Goal: Navigation & Orientation: Find specific page/section

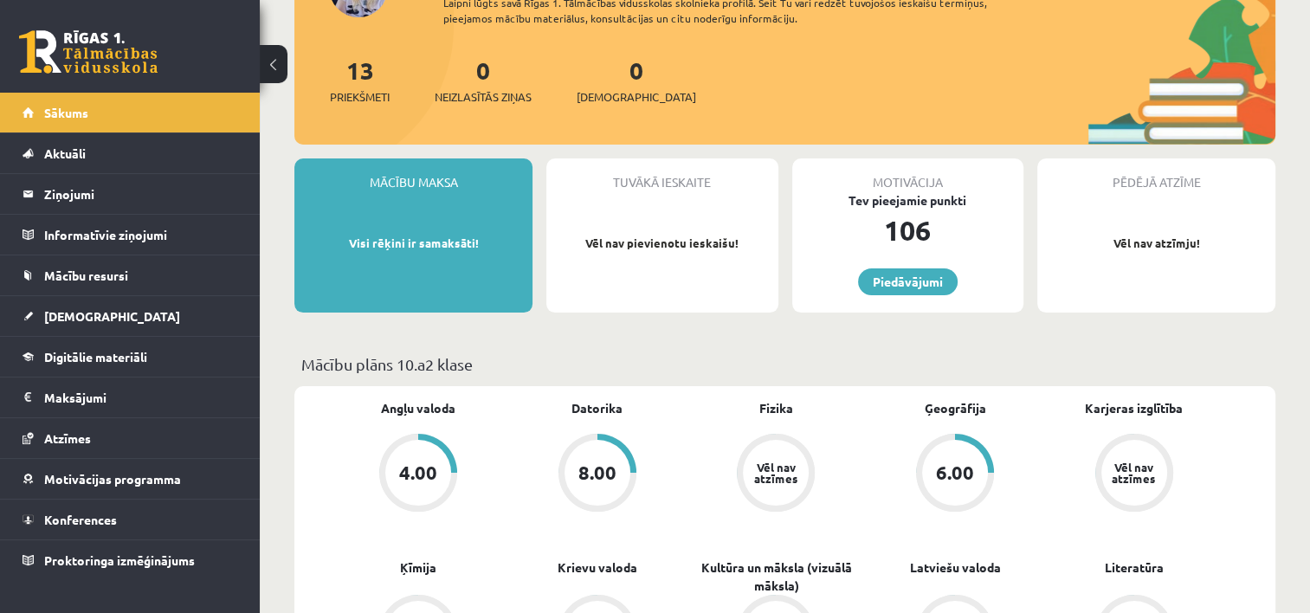
scroll to position [208, 0]
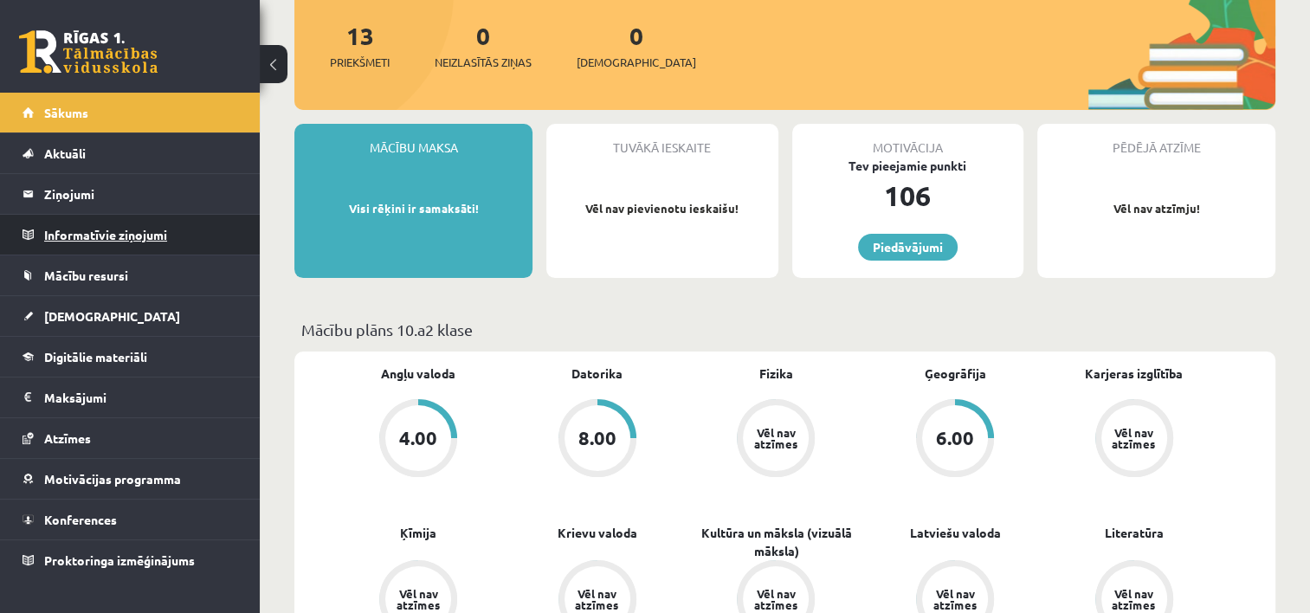
click at [114, 236] on legend "Informatīvie ziņojumi 0" at bounding box center [141, 235] width 194 height 40
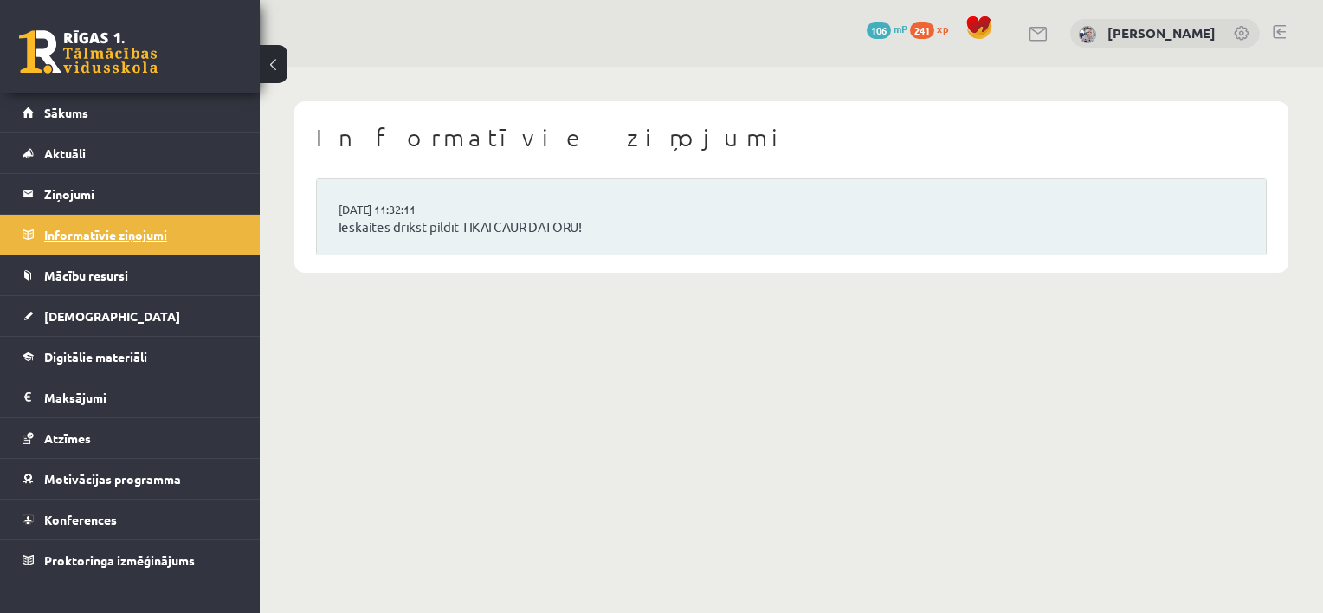
click at [114, 236] on legend "Informatīvie ziņojumi 0" at bounding box center [141, 235] width 194 height 40
click at [138, 283] on link "Mācību resursi" at bounding box center [131, 275] width 216 height 40
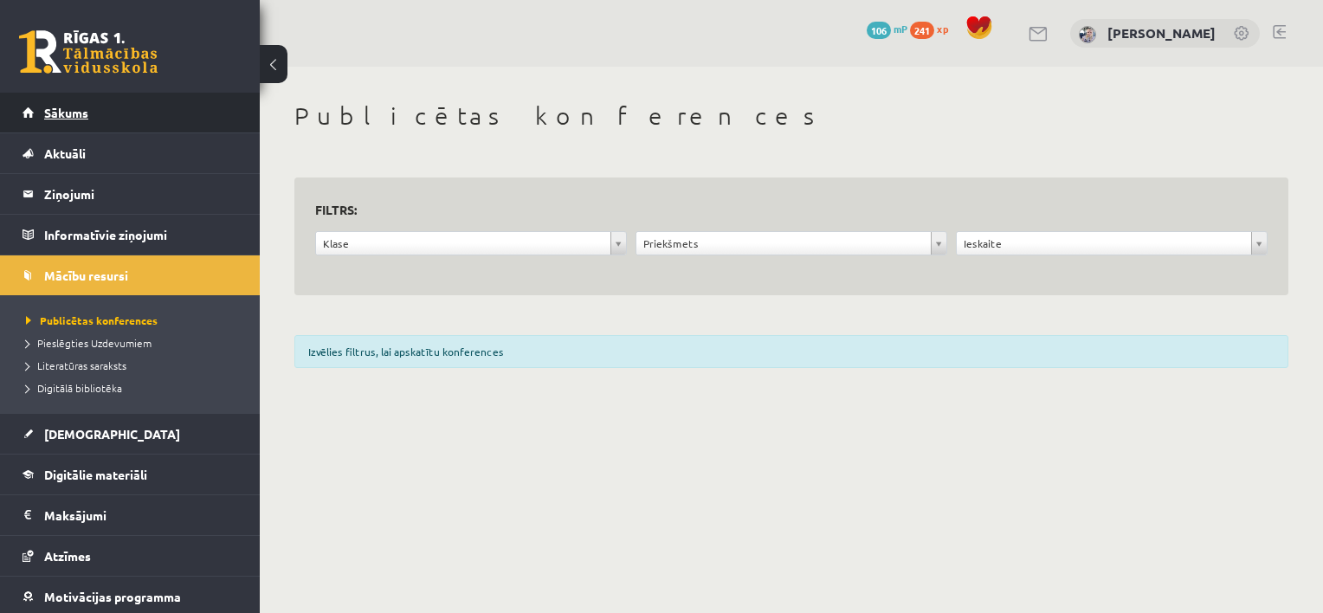
click at [66, 94] on link "Sākums" at bounding box center [131, 113] width 216 height 40
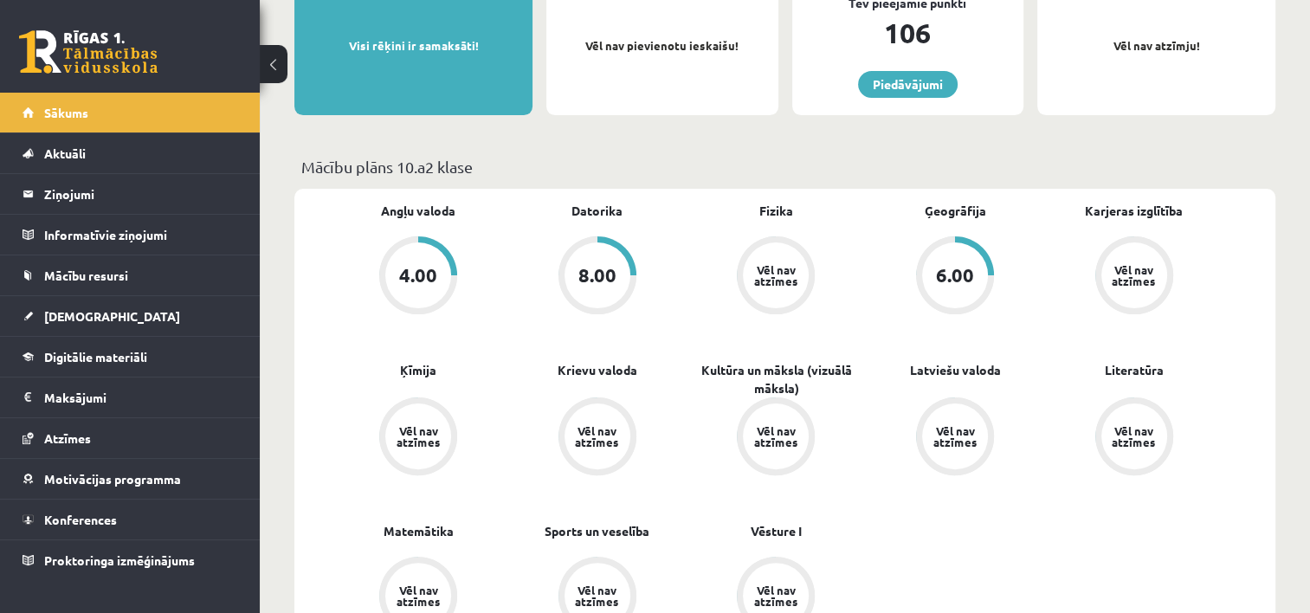
scroll to position [381, 0]
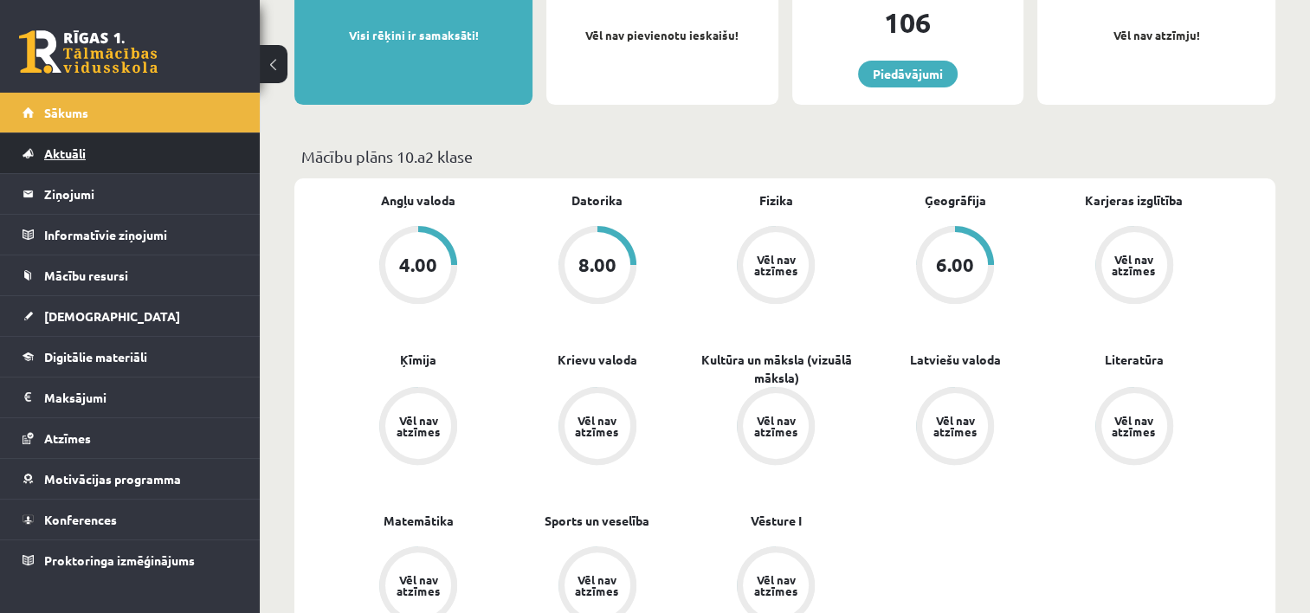
click at [94, 154] on link "Aktuāli" at bounding box center [131, 153] width 216 height 40
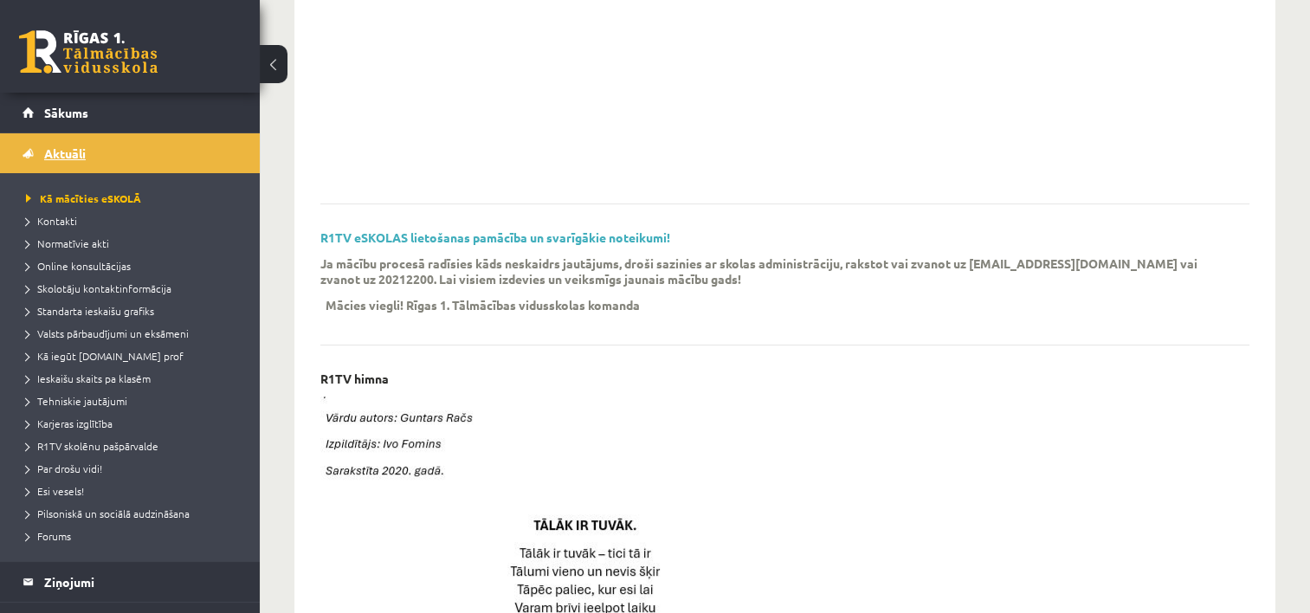
click at [94, 154] on link "Aktuāli" at bounding box center [131, 153] width 216 height 40
click at [81, 110] on span "Sākums" at bounding box center [66, 113] width 44 height 16
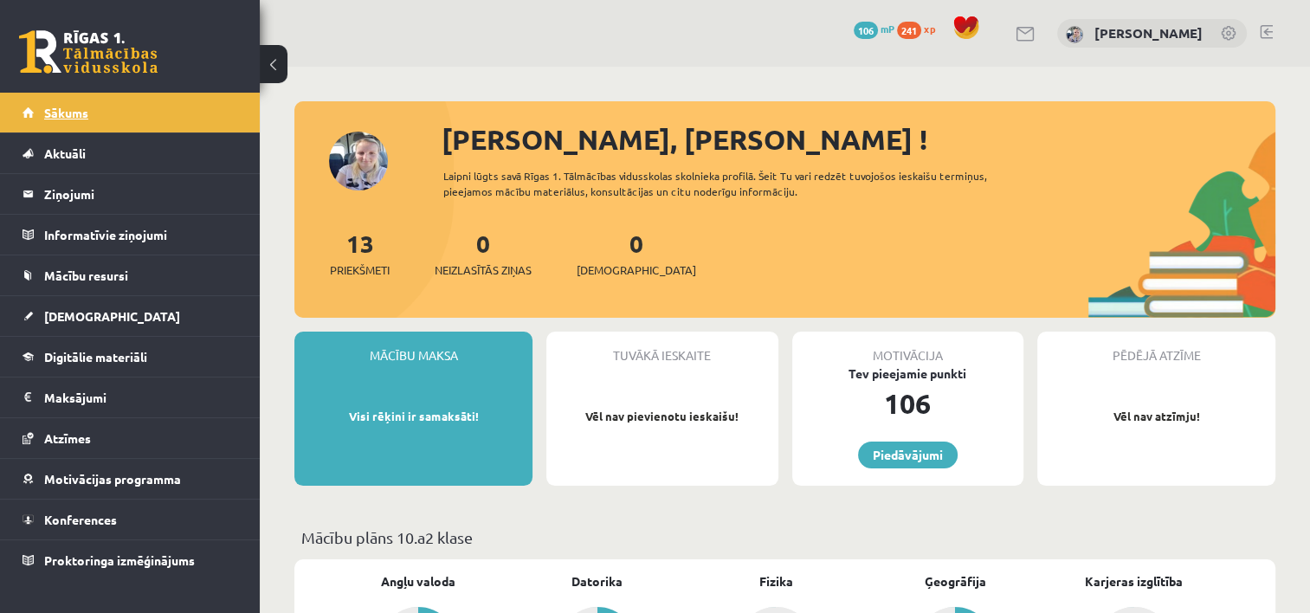
click at [101, 121] on link "Sākums" at bounding box center [131, 113] width 216 height 40
click at [578, 25] on div "0 Dāvanas 106 mP 241 xp Kristīne Vītola" at bounding box center [785, 33] width 1050 height 67
